Goal: Task Accomplishment & Management: Use online tool/utility

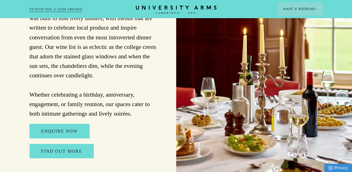
scroll to position [1653, 0]
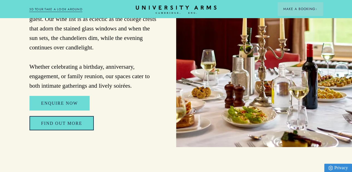
click at [55, 130] on link "FIND OUT MORE" at bounding box center [62, 123] width 65 height 14
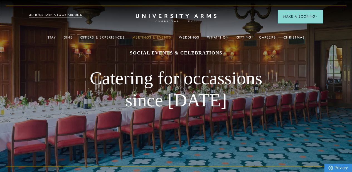
click at [153, 40] on link "Meetings & Events" at bounding box center [152, 38] width 39 height 7
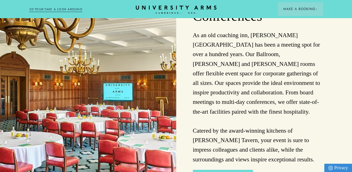
scroll to position [1337, 0]
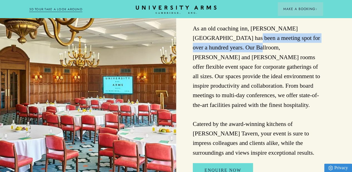
drag, startPoint x: 217, startPoint y: 69, endPoint x: 214, endPoint y: 76, distance: 7.2
click at [214, 76] on p "As an old coaching inn, [PERSON_NAME][GEOGRAPHIC_DATA] has been a meeting spot …" at bounding box center [258, 90] width 130 height 133
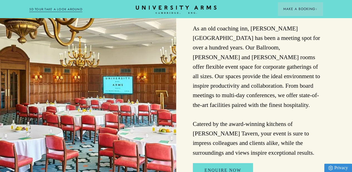
click at [215, 91] on p "As an old coaching inn, [PERSON_NAME][GEOGRAPHIC_DATA] has been a meeting spot …" at bounding box center [258, 90] width 130 height 133
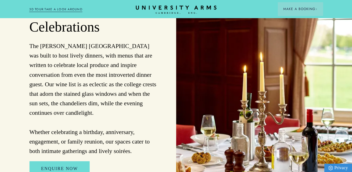
scroll to position [1616, 0]
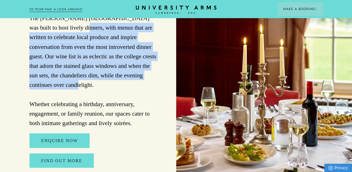
drag, startPoint x: 52, startPoint y: 59, endPoint x: 139, endPoint y: 106, distance: 99.1
click at [139, 106] on p "The [PERSON_NAME] [GEOGRAPHIC_DATA] was built to host lively dinners, with menu…" at bounding box center [94, 70] width 130 height 114
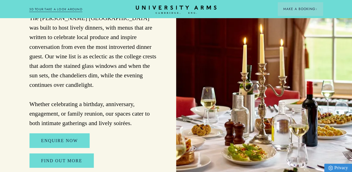
click at [134, 122] on p "The [PERSON_NAME] [GEOGRAPHIC_DATA] was built to host lively dinners, with menu…" at bounding box center [94, 70] width 130 height 114
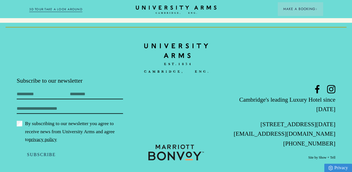
scroll to position [2674, 0]
